Goal: Contribute content: Add original content to the website for others to see

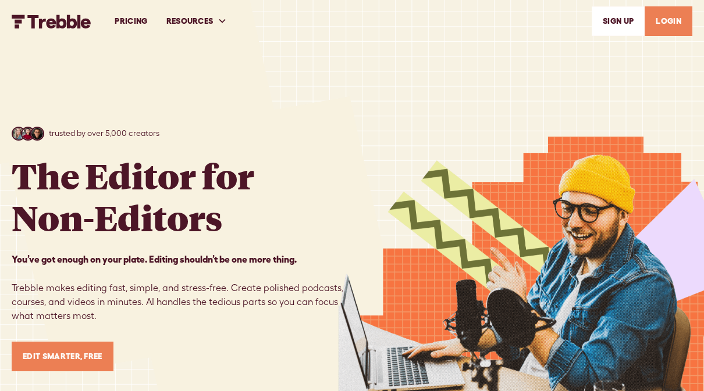
click at [675, 19] on link "LOGIN" at bounding box center [668, 21] width 48 height 30
click at [672, 20] on link "LOGIN" at bounding box center [668, 21] width 48 height 30
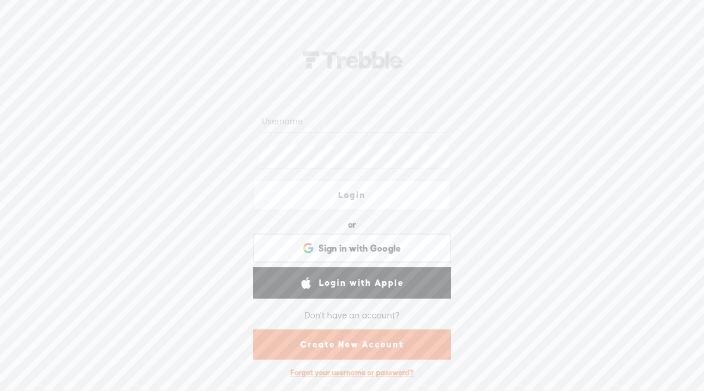
click at [284, 119] on input "text" at bounding box center [353, 122] width 189 height 23
type input "[PERSON_NAME][EMAIL_ADDRESS][PERSON_NAME][DOMAIN_NAME]"
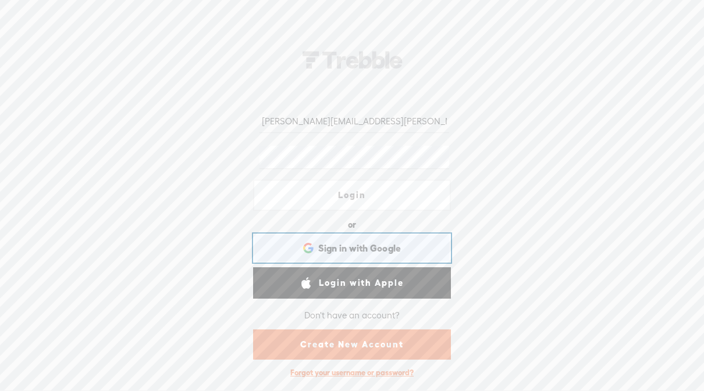
click at [348, 250] on span "Sign in with Google" at bounding box center [359, 249] width 83 height 12
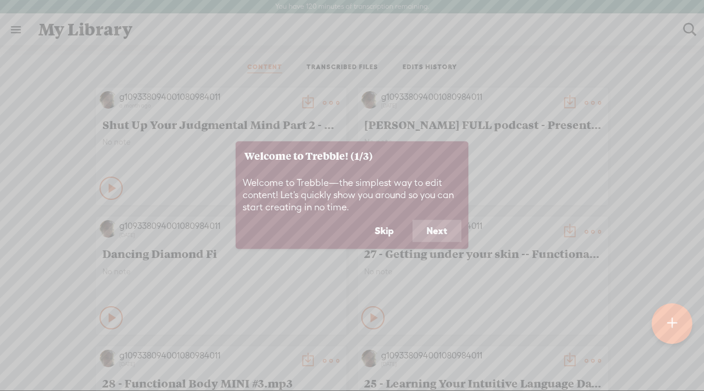
click at [380, 234] on button "Skip" at bounding box center [384, 231] width 47 height 22
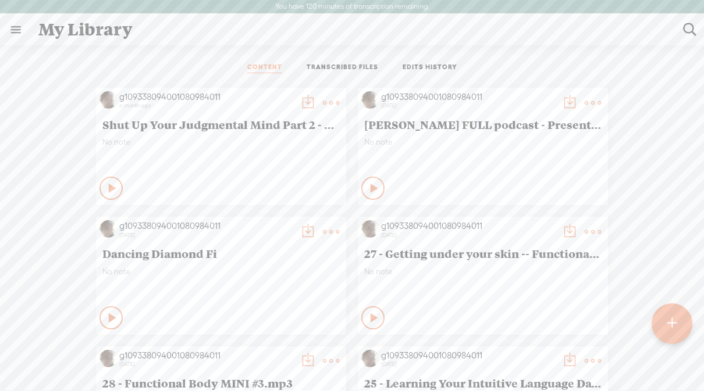
click at [662, 327] on div at bounding box center [671, 324] width 41 height 41
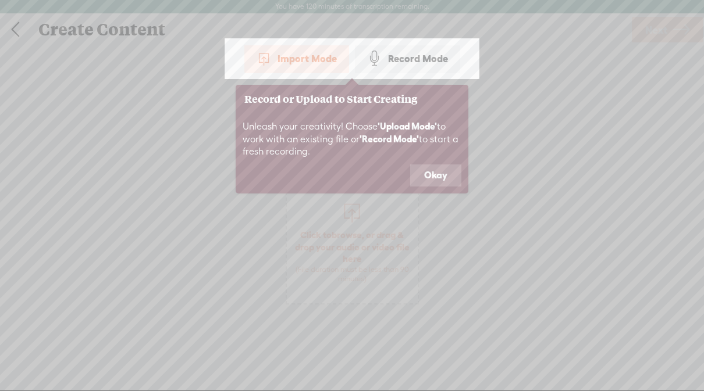
click at [445, 174] on button "Okay" at bounding box center [435, 176] width 51 height 22
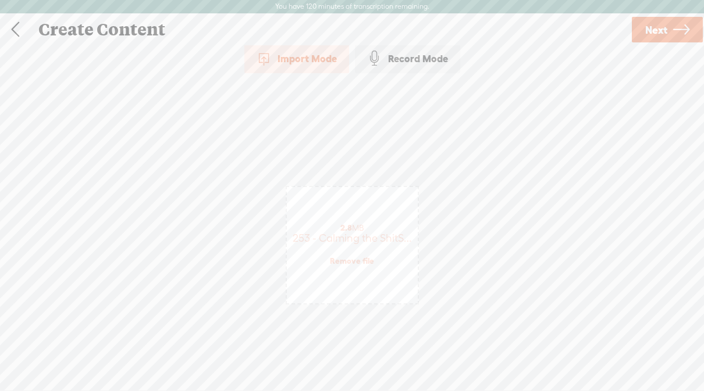
click at [656, 24] on span "Next" at bounding box center [656, 30] width 22 height 30
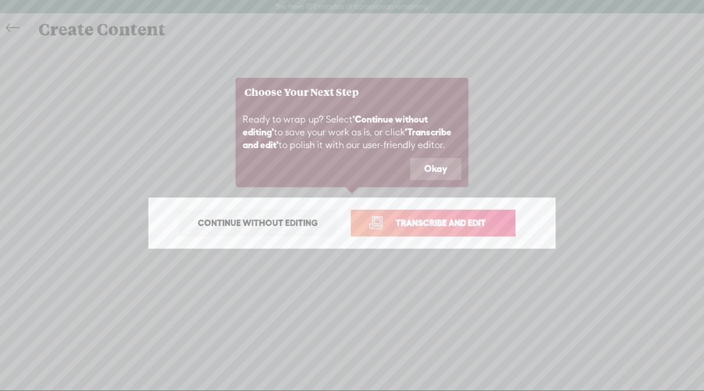
click at [476, 216] on span "Transcribe and edit" at bounding box center [440, 222] width 115 height 13
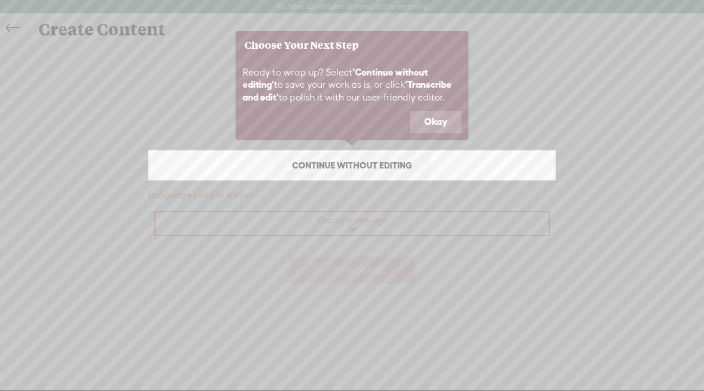
click at [345, 161] on span "Continue without editing" at bounding box center [352, 166] width 144 height 16
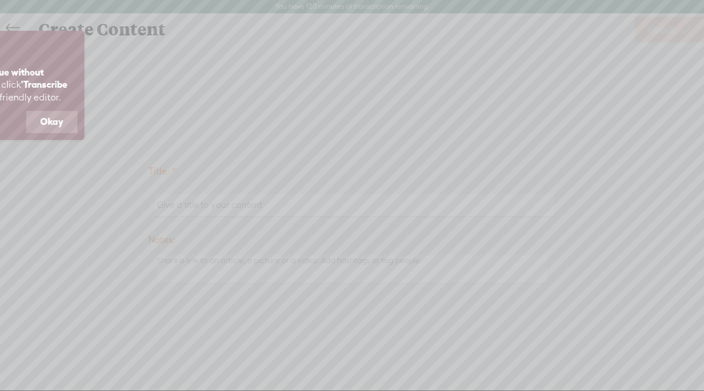
click at [56, 129] on button "Okay" at bounding box center [51, 122] width 51 height 22
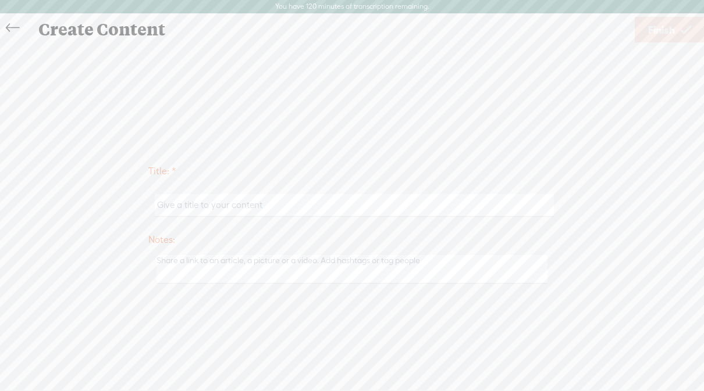
click at [238, 205] on input "text" at bounding box center [354, 205] width 398 height 23
type input "253"
click at [672, 24] on span "Finish" at bounding box center [661, 30] width 27 height 30
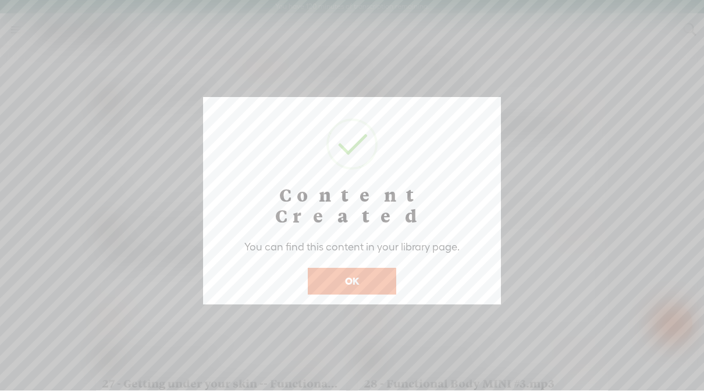
click at [364, 268] on button "OK" at bounding box center [352, 281] width 88 height 27
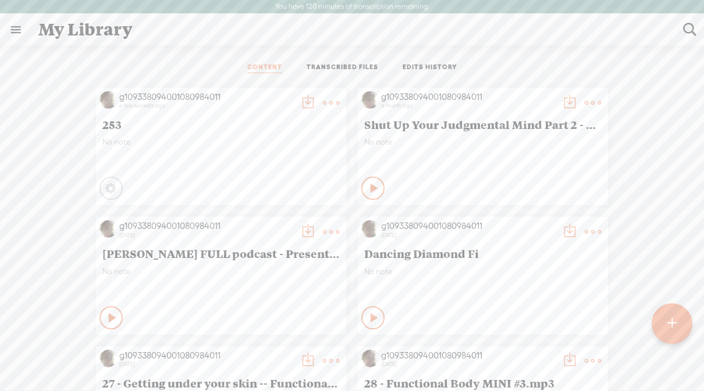
click at [325, 98] on t at bounding box center [331, 103] width 16 height 16
click at [239, 141] on link "Edit Details" at bounding box center [276, 142] width 116 height 27
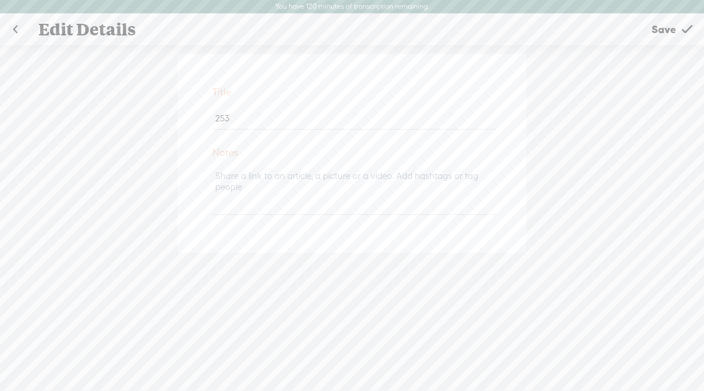
click at [12, 29] on link at bounding box center [15, 30] width 29 height 30
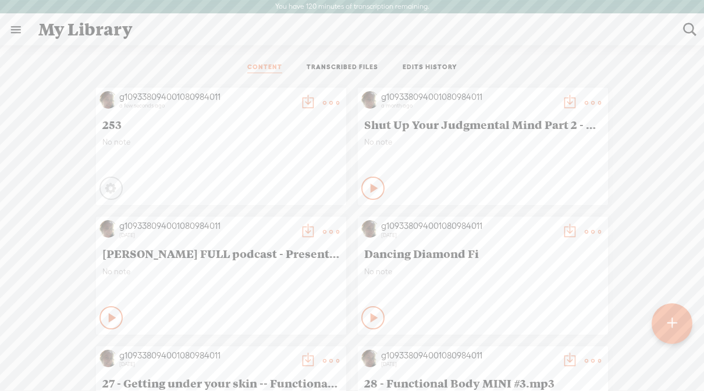
click at [326, 105] on t at bounding box center [331, 103] width 16 height 16
click at [112, 121] on span "253" at bounding box center [220, 124] width 237 height 14
click at [108, 187] on icon at bounding box center [111, 189] width 12 height 12
click at [108, 187] on icon at bounding box center [111, 188] width 13 height 13
click at [329, 97] on t at bounding box center [331, 103] width 16 height 16
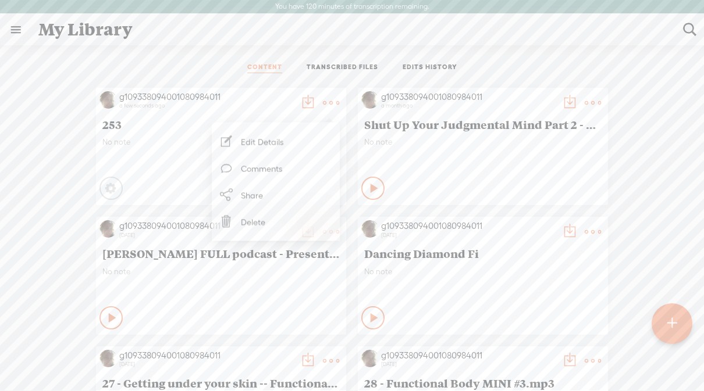
click at [125, 124] on span "253" at bounding box center [220, 124] width 237 height 14
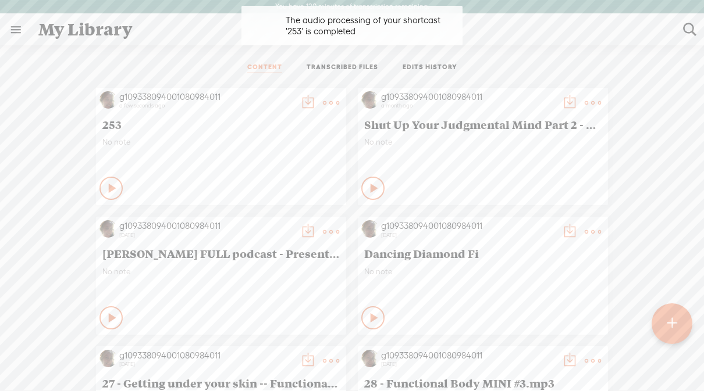
click at [326, 104] on t at bounding box center [331, 103] width 16 height 16
click at [147, 147] on div "No note" at bounding box center [220, 154] width 237 height 35
click at [111, 125] on span "253" at bounding box center [220, 124] width 237 height 14
click at [137, 96] on div "g109338094001080984011" at bounding box center [206, 97] width 174 height 12
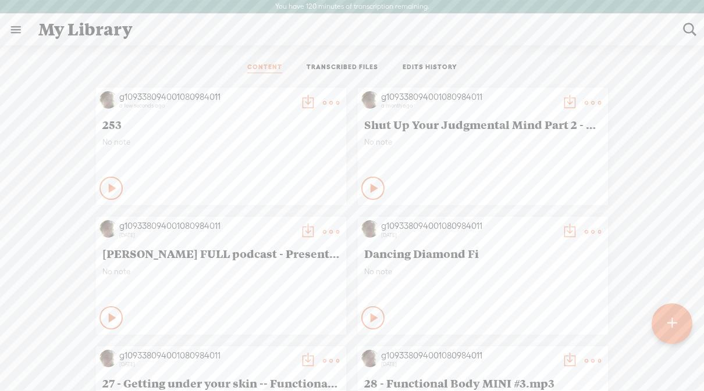
click at [327, 101] on t at bounding box center [331, 103] width 16 height 16
click at [161, 126] on span "253" at bounding box center [220, 124] width 237 height 14
click at [148, 94] on div "g109338094001080984011" at bounding box center [206, 97] width 174 height 12
